Goal: Information Seeking & Learning: Learn about a topic

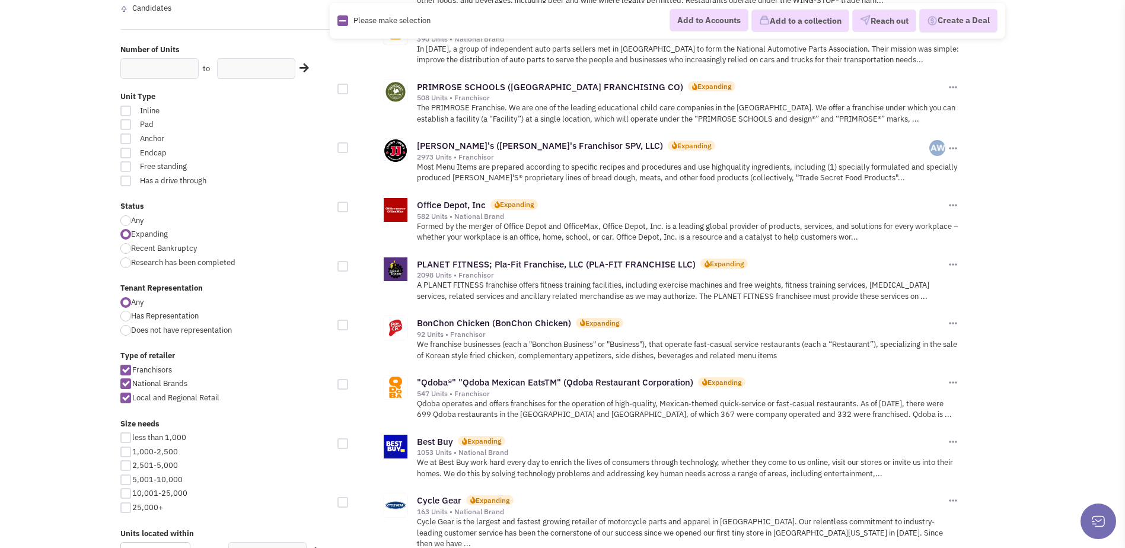
scroll to position [297, 0]
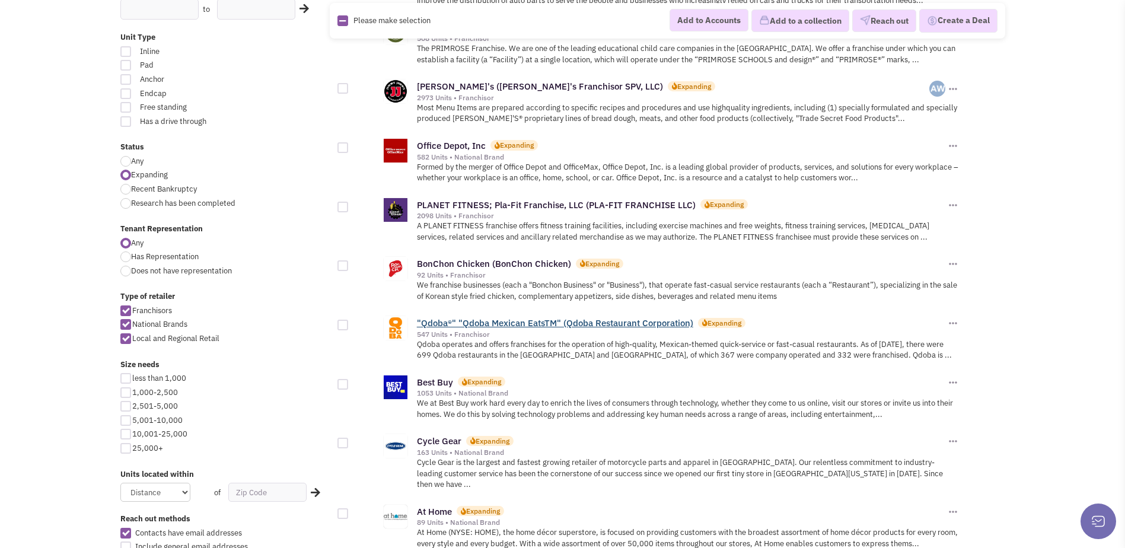
click at [616, 325] on link ""Qdoba®" "Qdoba Mexican EatsTM" (Qdoba Restaurant Corporation)" at bounding box center [555, 322] width 276 height 11
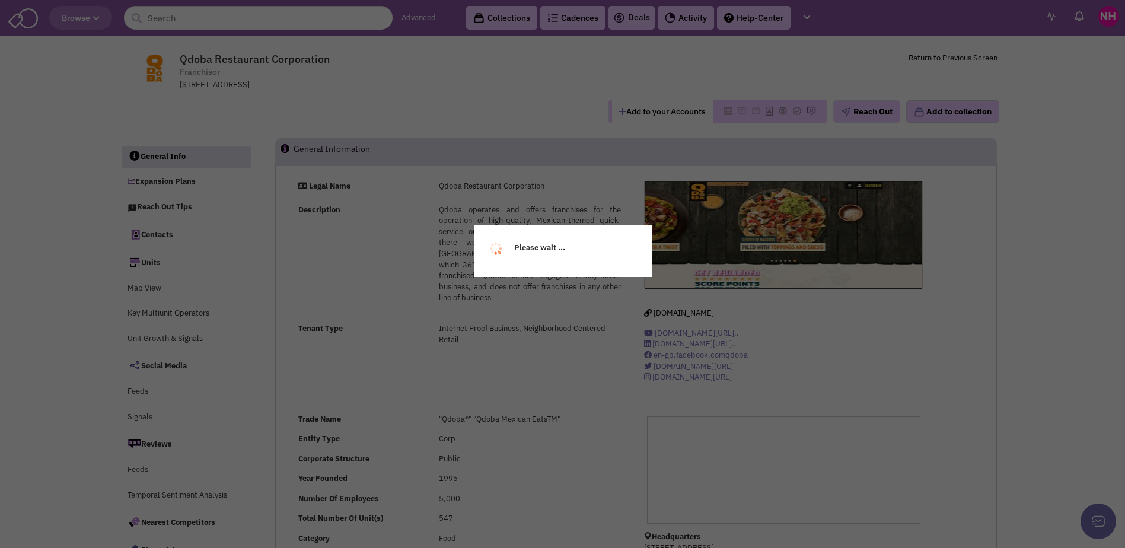
select select
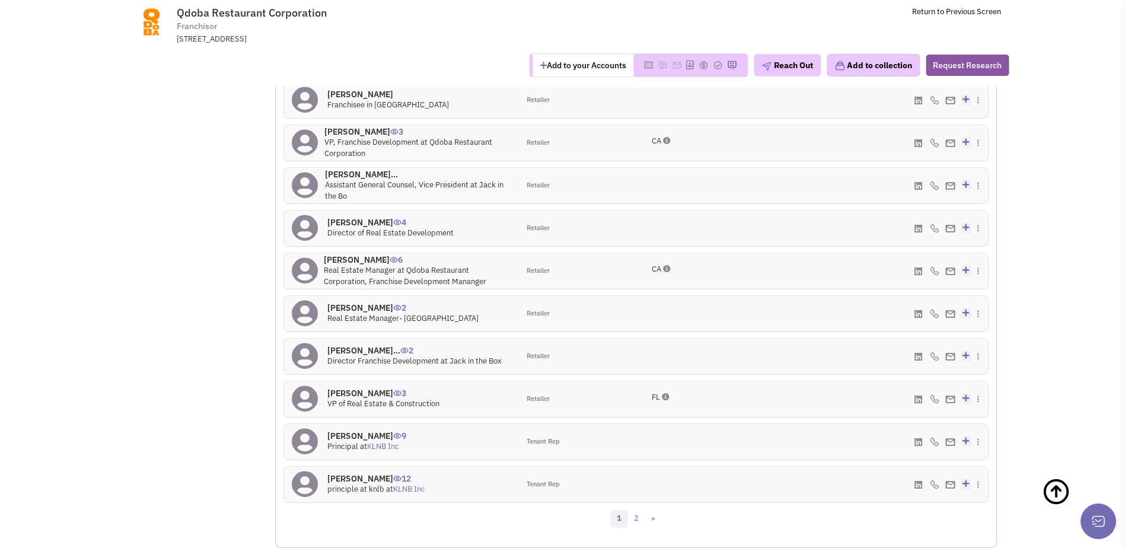
scroll to position [1094, 0]
click at [637, 515] on link "2" at bounding box center [637, 518] width 18 height 18
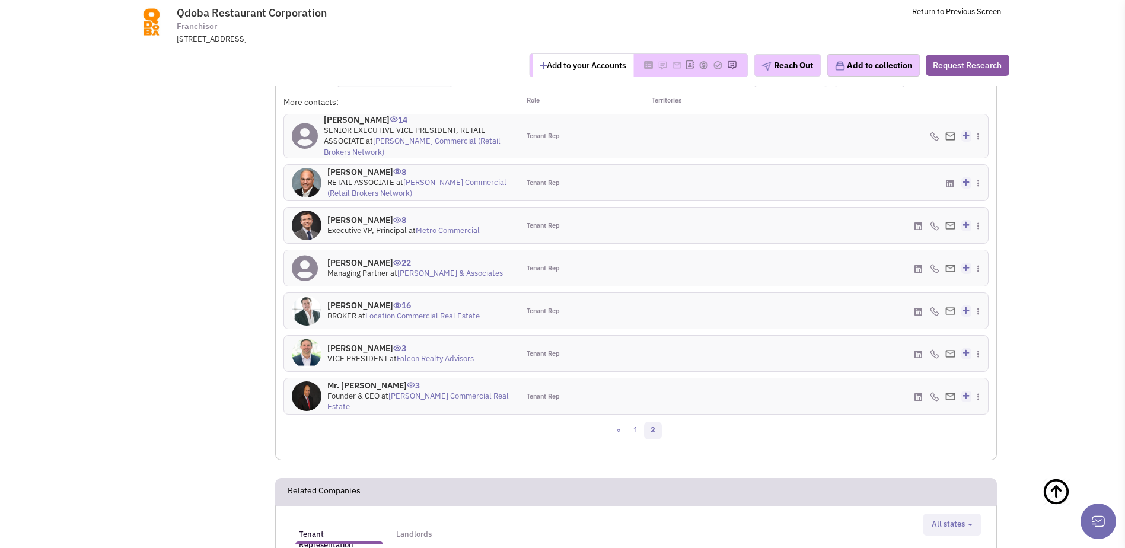
scroll to position [1034, 0]
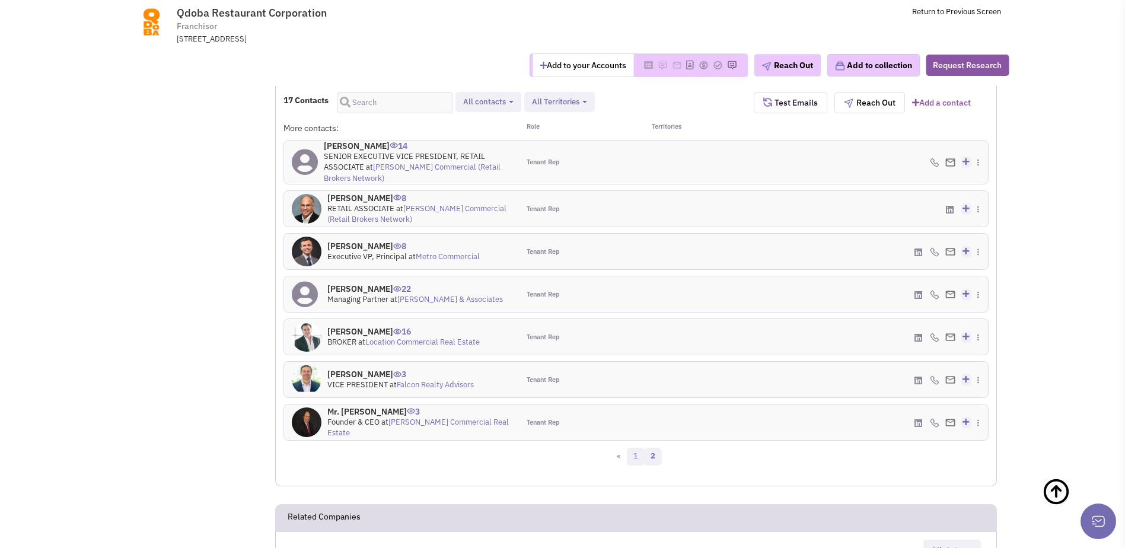
click at [635, 461] on link "1" at bounding box center [636, 457] width 18 height 18
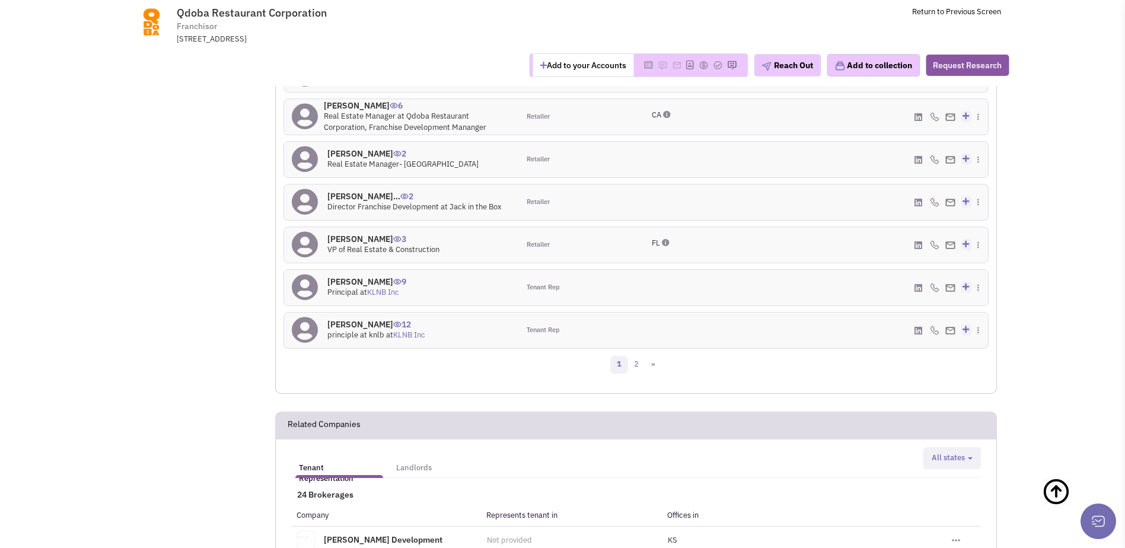
scroll to position [1272, 0]
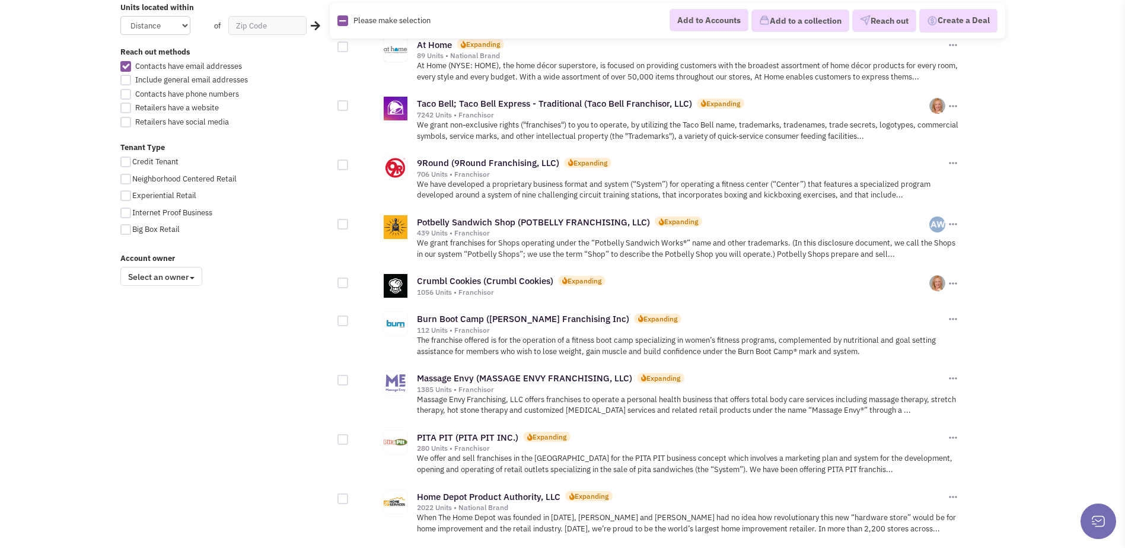
scroll to position [771, 0]
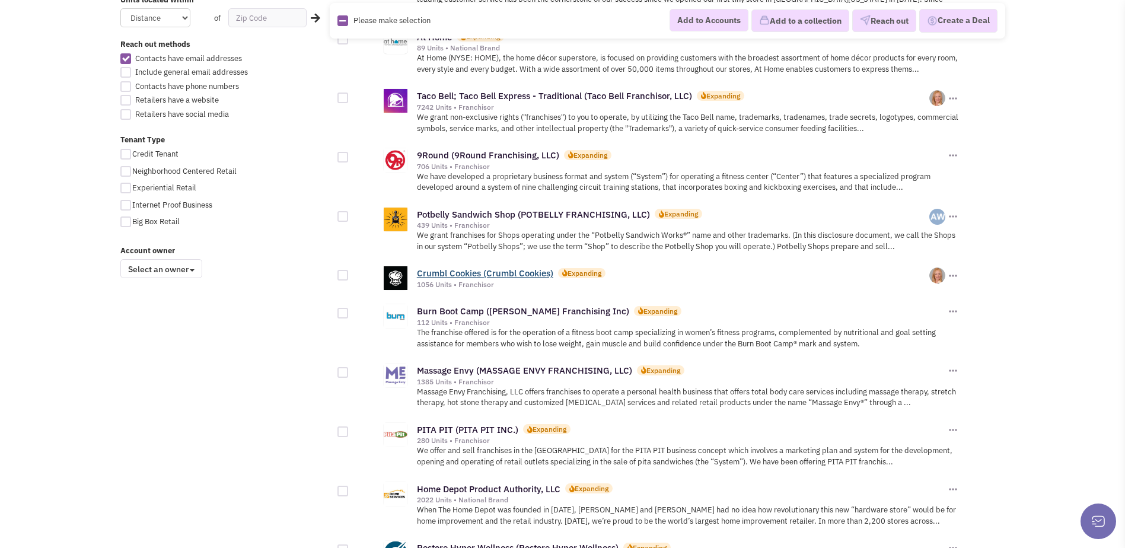
click at [530, 267] on link "Crumbl Cookies (Crumbl Cookies)" at bounding box center [485, 272] width 136 height 11
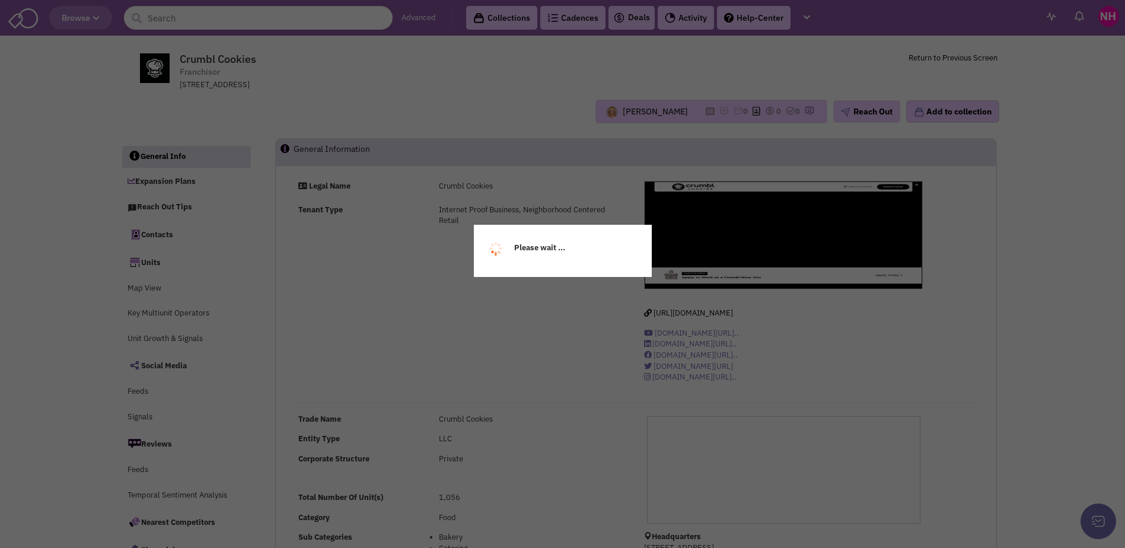
select select
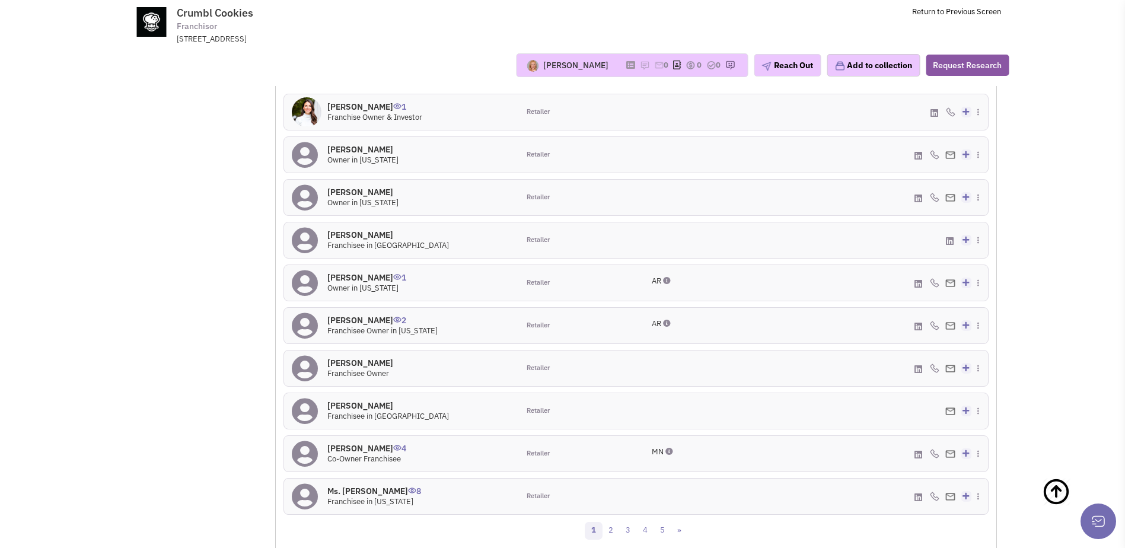
scroll to position [1247, 0]
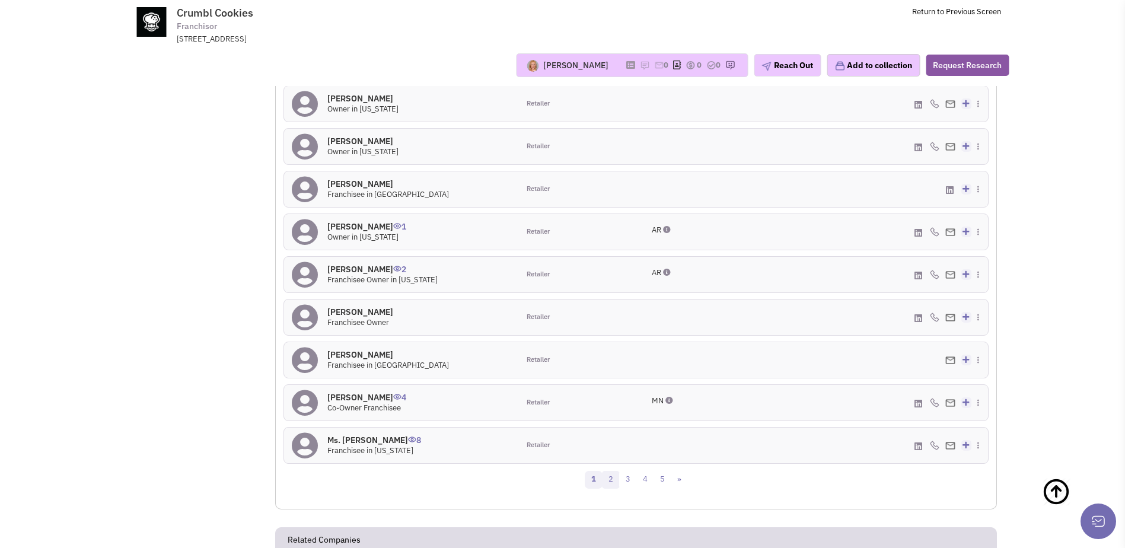
click at [614, 477] on link "2" at bounding box center [611, 480] width 18 height 18
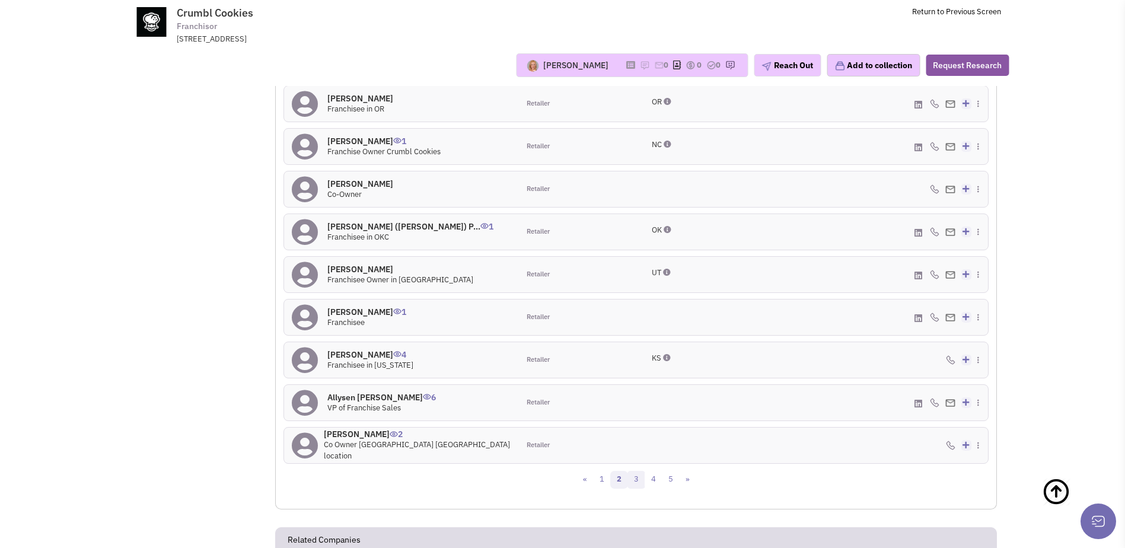
click at [641, 480] on link "3" at bounding box center [637, 480] width 18 height 18
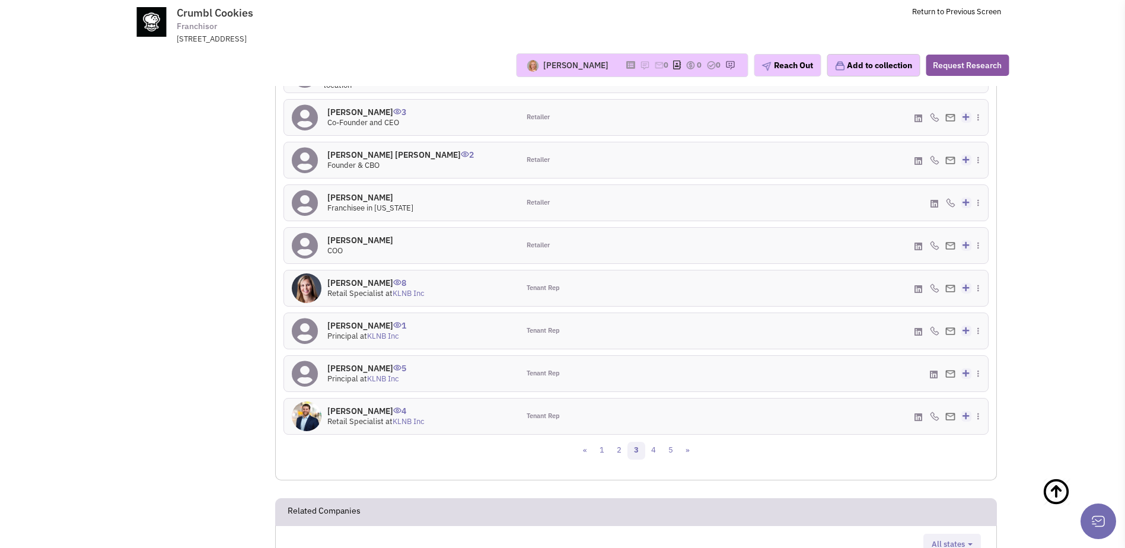
scroll to position [1306, 0]
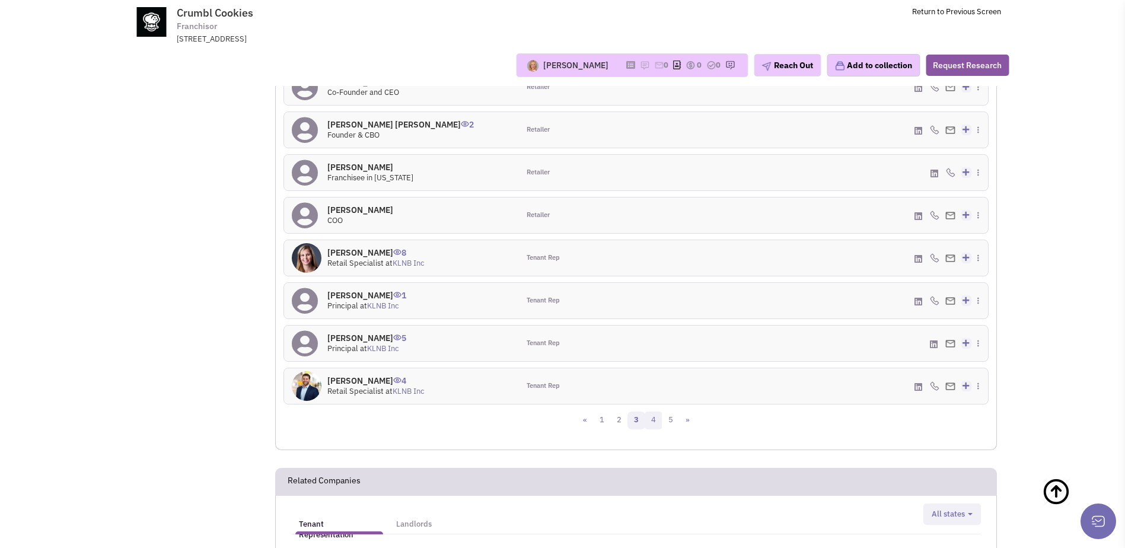
click at [655, 413] on link "4" at bounding box center [654, 421] width 18 height 18
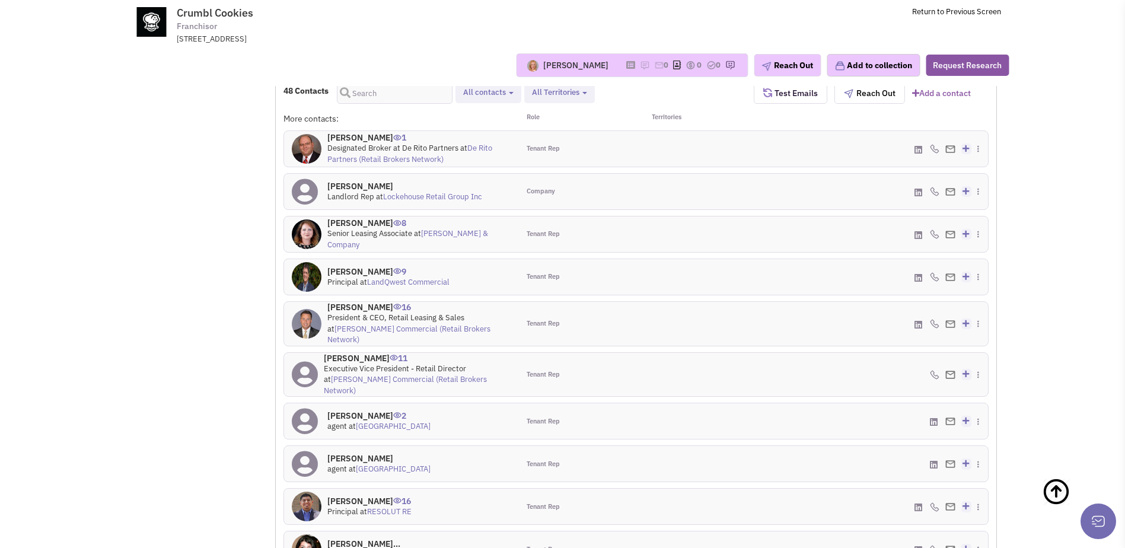
scroll to position [1214, 0]
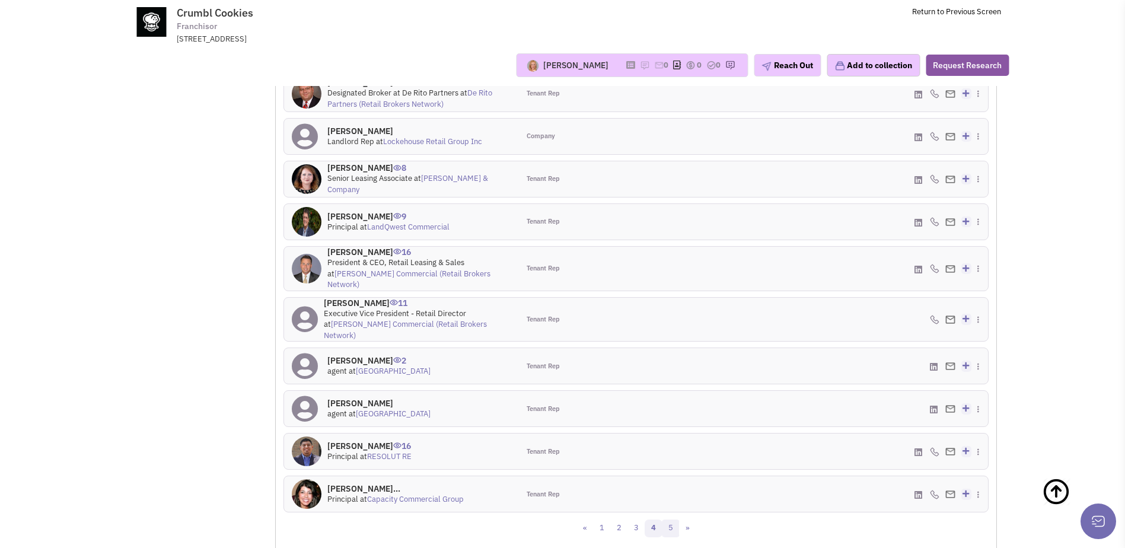
click at [670, 520] on link "5" at bounding box center [671, 529] width 18 height 18
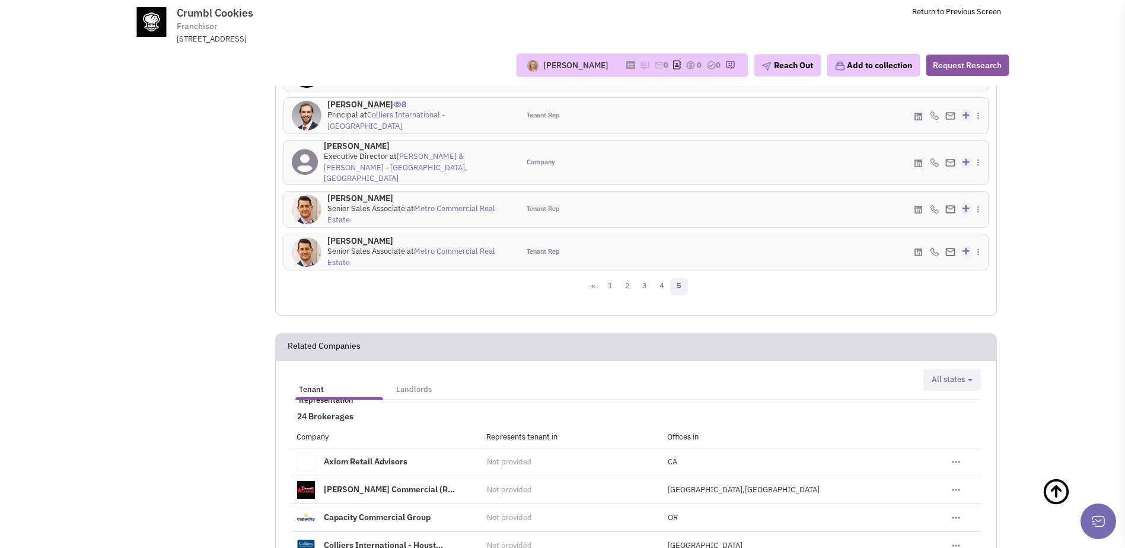
scroll to position [1629, 0]
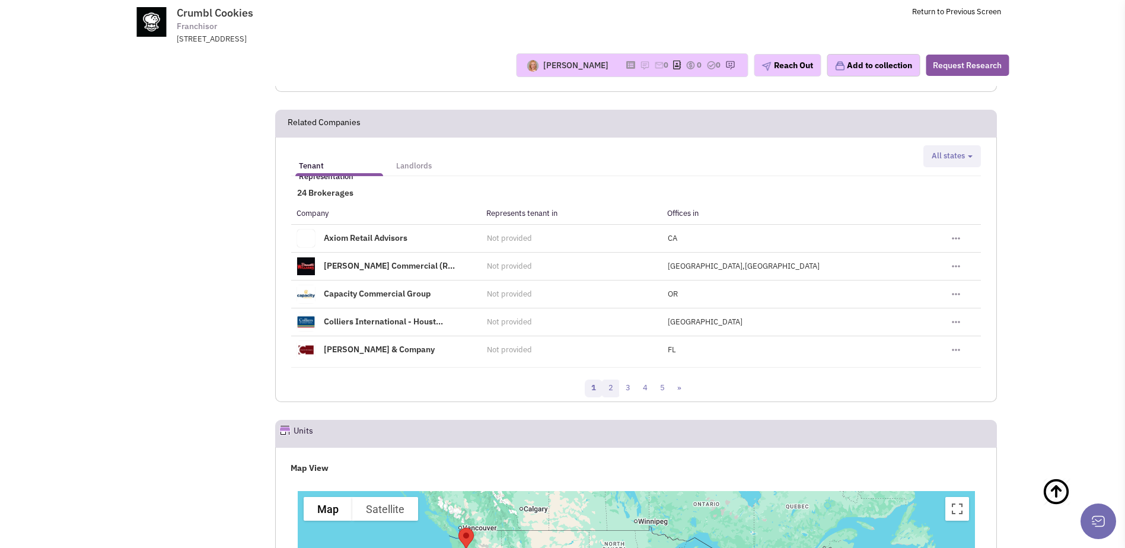
click at [614, 380] on link "2" at bounding box center [611, 389] width 18 height 18
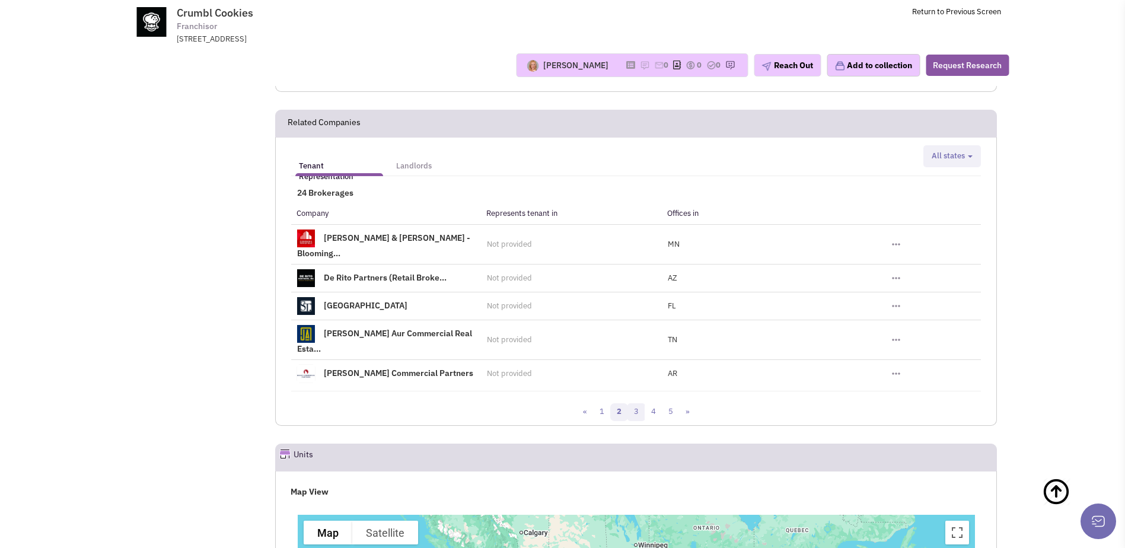
click at [641, 403] on link "3" at bounding box center [637, 412] width 18 height 18
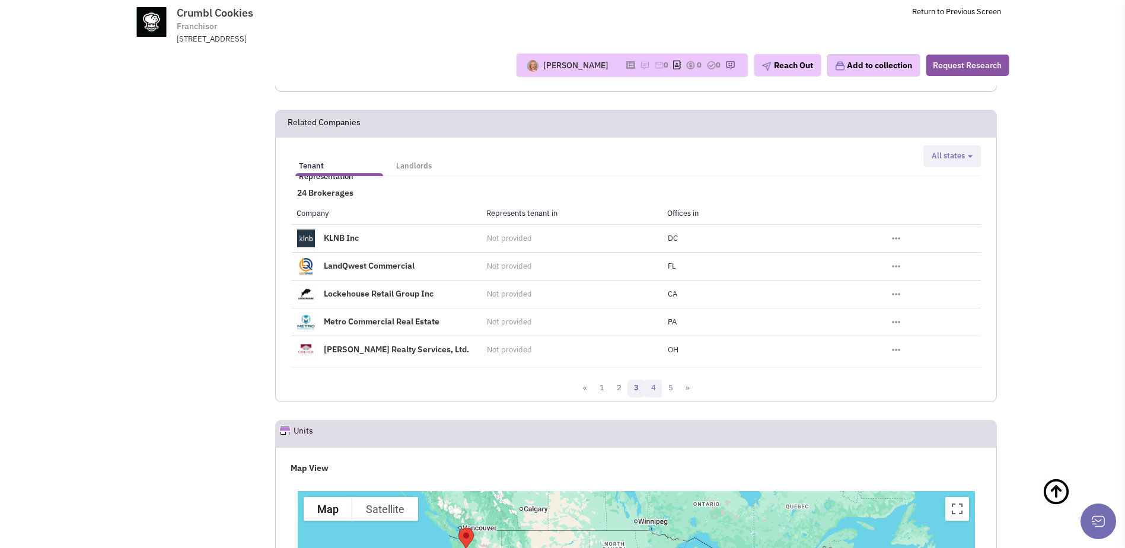
click at [651, 380] on link "4" at bounding box center [654, 389] width 18 height 18
click at [671, 380] on link "5" at bounding box center [671, 389] width 18 height 18
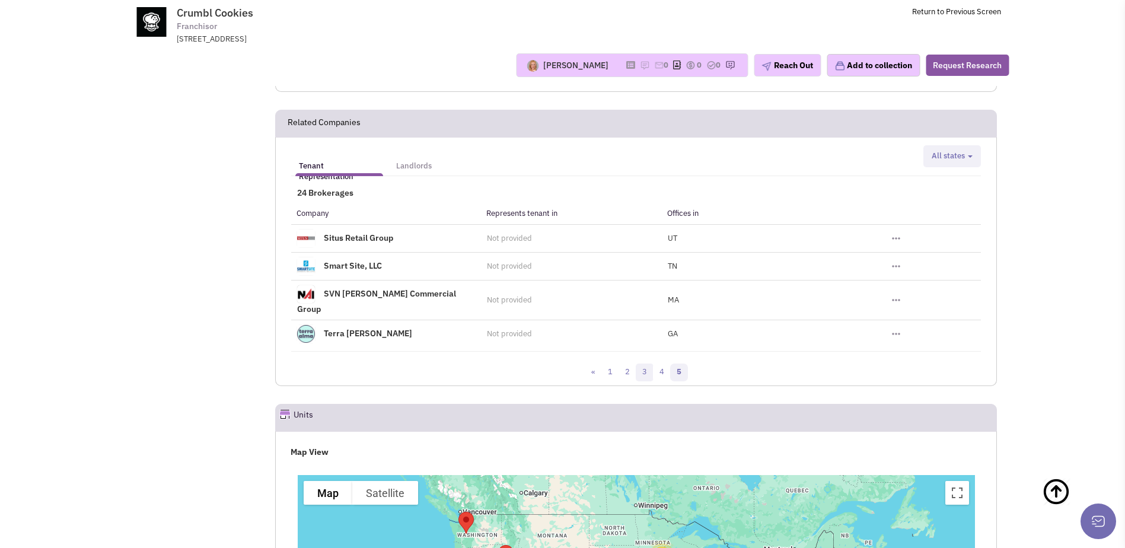
click at [644, 364] on link "3" at bounding box center [645, 373] width 18 height 18
